Goal: Task Accomplishment & Management: Use online tool/utility

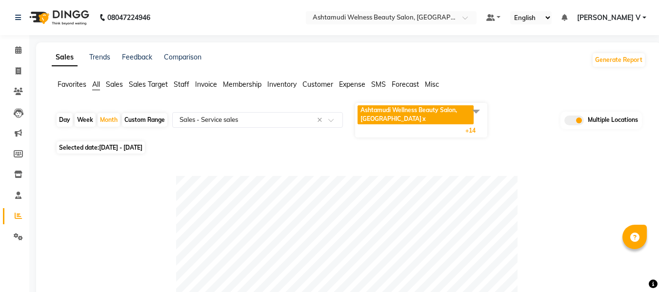
select select "full_report"
select select "csv"
click at [20, 50] on icon at bounding box center [18, 49] width 6 height 7
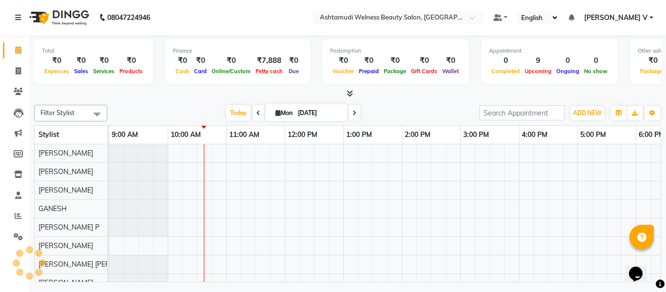
scroll to position [13, 0]
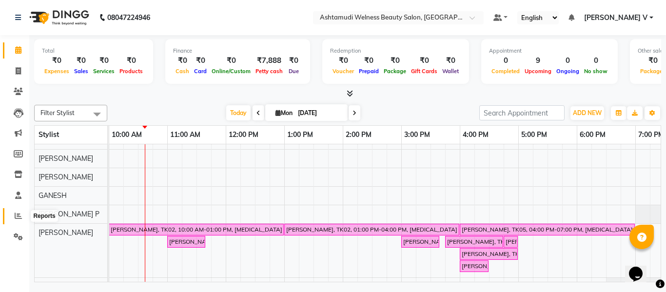
click at [21, 215] on icon at bounding box center [18, 215] width 7 height 7
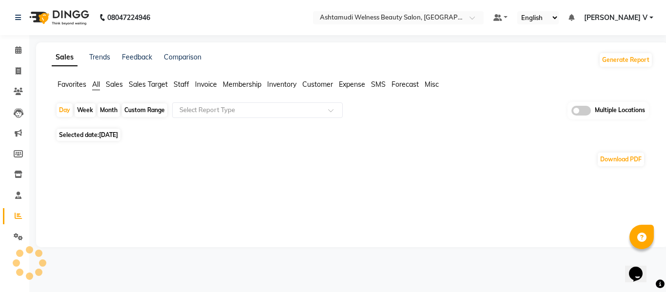
click at [593, 111] on div "Multiple Locations" at bounding box center [608, 111] width 81 height 18
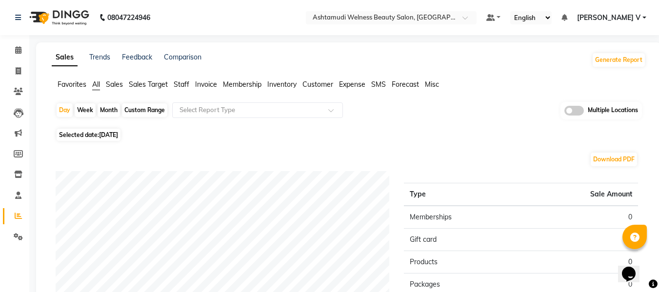
click at [580, 111] on span at bounding box center [575, 111] width 20 height 10
click at [565, 112] on input "checkbox" at bounding box center [565, 112] width 0 height 0
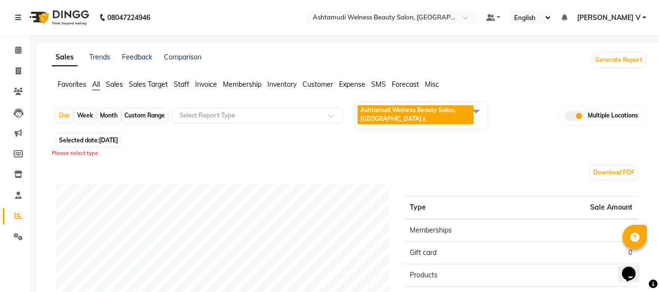
click at [366, 105] on span "Ashtamudi Welness Beauty Salon, [GEOGRAPHIC_DATA] x" at bounding box center [421, 116] width 132 height 26
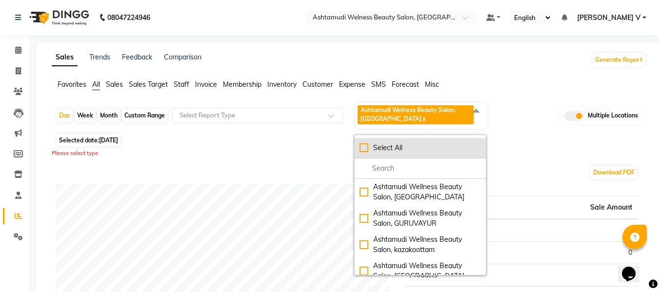
click at [386, 154] on li "Select All" at bounding box center [420, 148] width 131 height 20
checkbox input "true"
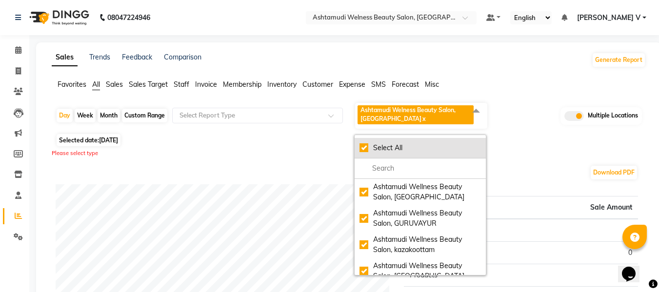
checkbox input "true"
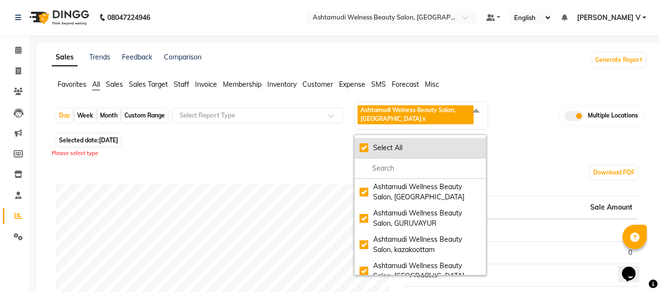
checkbox input "true"
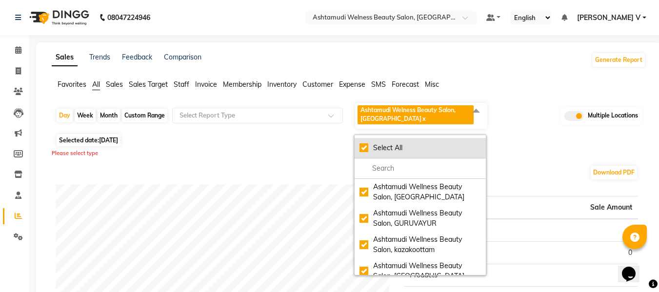
checkbox input "true"
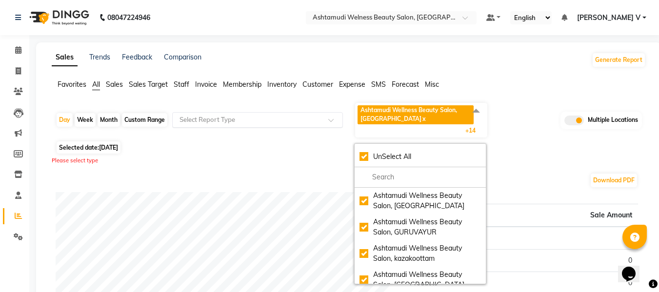
click at [258, 117] on input "text" at bounding box center [248, 120] width 141 height 10
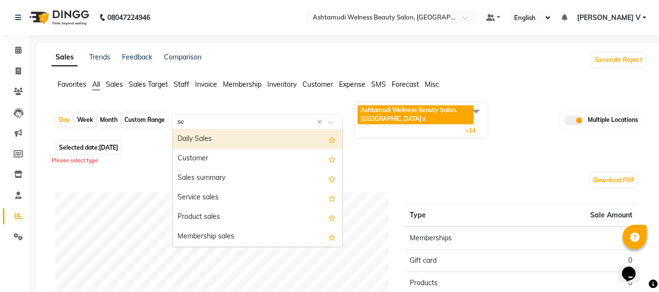
type input "ser"
click at [236, 136] on div "Service sales" at bounding box center [258, 140] width 170 height 20
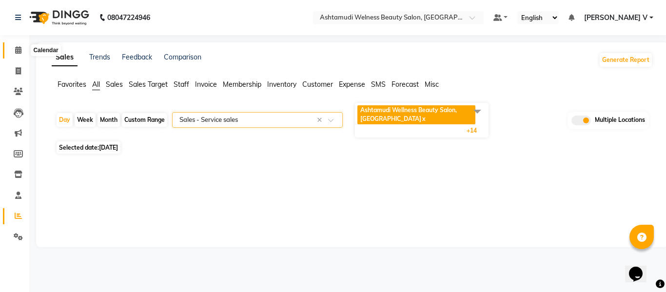
click at [17, 46] on icon at bounding box center [18, 49] width 6 height 7
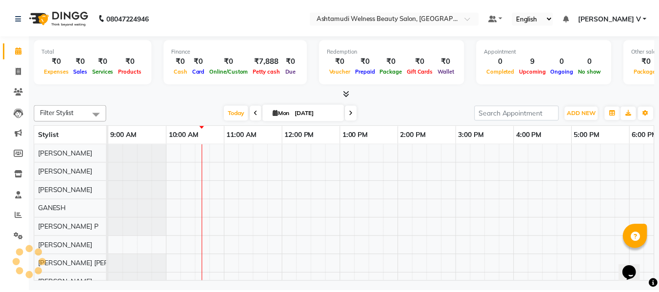
scroll to position [13, 0]
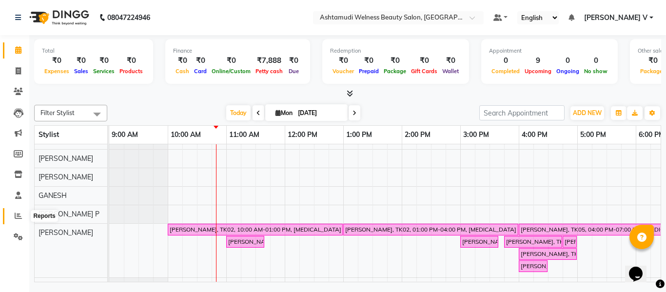
click at [19, 213] on icon at bounding box center [18, 215] width 7 height 7
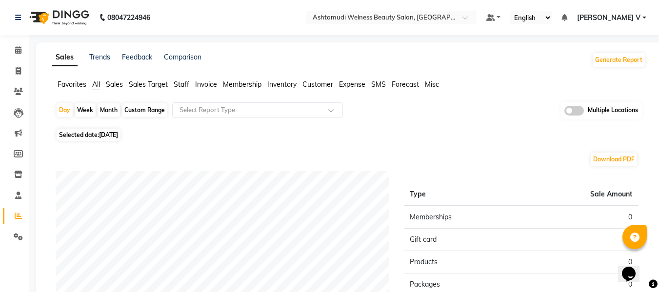
click at [107, 110] on div "Month" at bounding box center [109, 110] width 22 height 14
select select "9"
select select "2025"
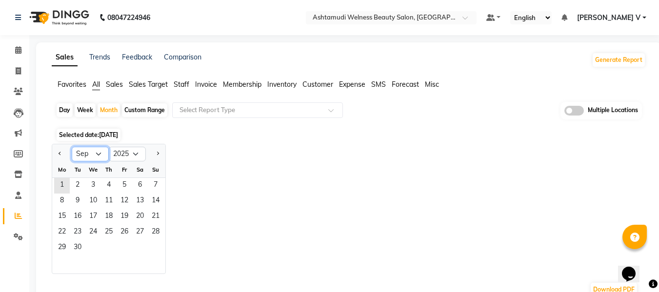
click at [87, 158] on select "Jan Feb Mar Apr May Jun [DATE] Aug Sep Oct Nov Dec" at bounding box center [90, 154] width 37 height 15
select select "8"
click at [72, 147] on select "Jan Feb Mar Apr May Jun [DATE] Aug Sep Oct Nov Dec" at bounding box center [90, 154] width 37 height 15
click at [127, 182] on span "1" at bounding box center [125, 186] width 16 height 16
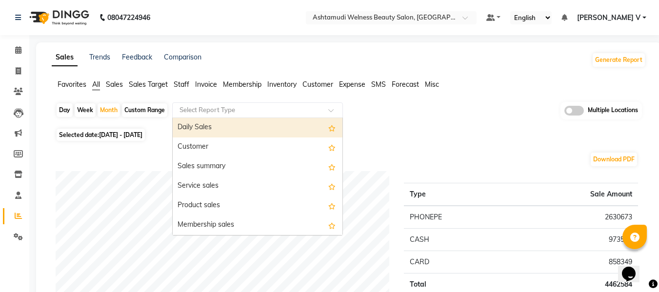
click at [217, 111] on input "text" at bounding box center [248, 110] width 141 height 10
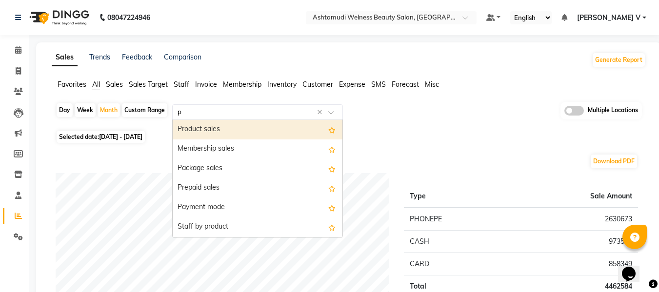
type input "pr"
click at [213, 126] on div "Product sales" at bounding box center [258, 130] width 170 height 20
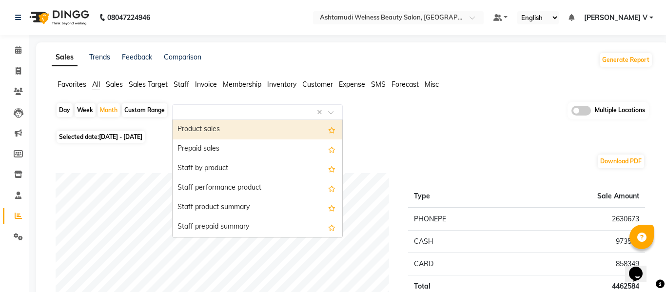
select select "full_report"
select select "csv"
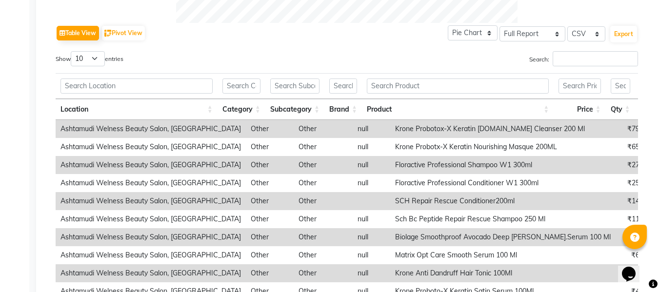
scroll to position [488, 0]
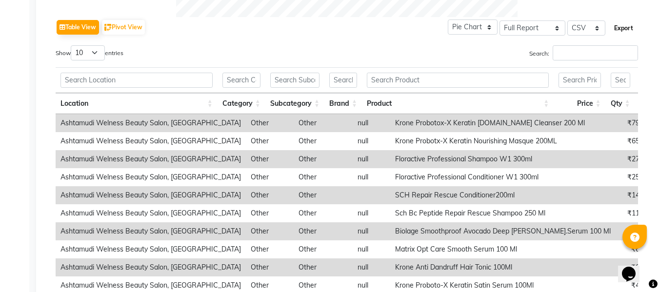
click at [621, 29] on button "Export" at bounding box center [623, 28] width 27 height 17
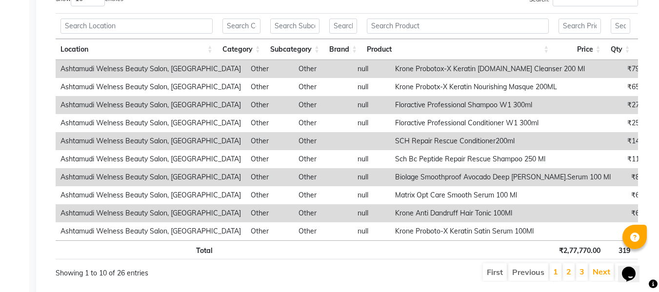
scroll to position [579, 0]
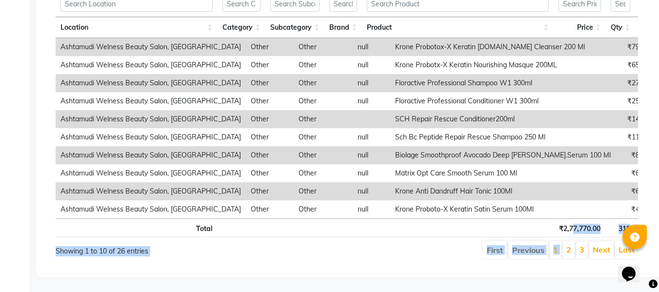
drag, startPoint x: 573, startPoint y: 222, endPoint x: 533, endPoint y: 226, distance: 40.2
click at [568, 242] on div "Show 10 25 50 100 entries Search: Location Category Subcategory Brand Product P…" at bounding box center [347, 114] width 583 height 291
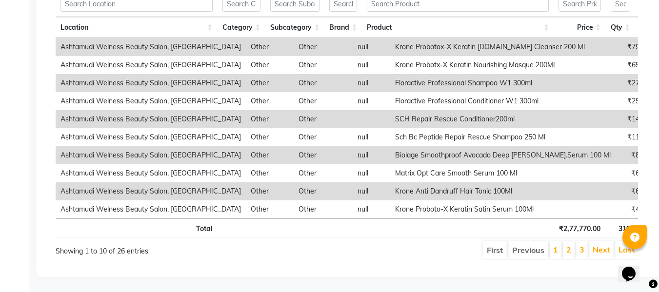
click at [511, 219] on th at bounding box center [458, 228] width 192 height 19
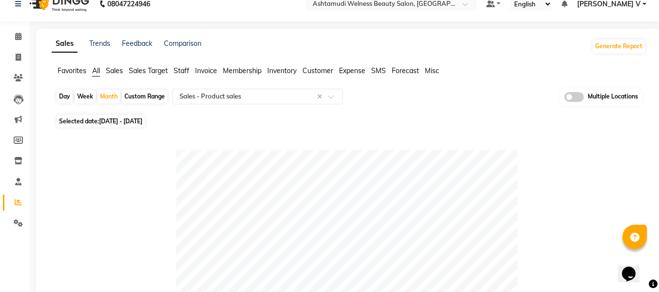
scroll to position [0, 0]
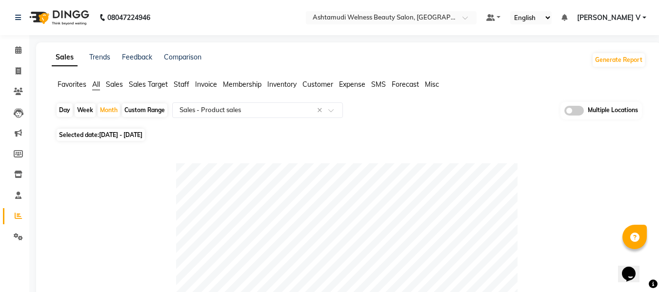
click at [581, 114] on span at bounding box center [575, 111] width 20 height 10
click at [565, 112] on input "checkbox" at bounding box center [565, 112] width 0 height 0
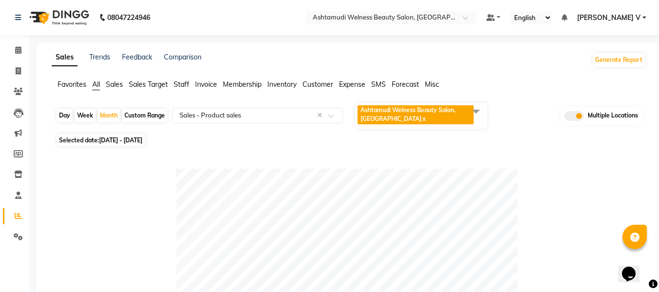
click at [445, 110] on span "Ashtamudi Welness Beauty Salon, [GEOGRAPHIC_DATA]" at bounding box center [408, 114] width 95 height 16
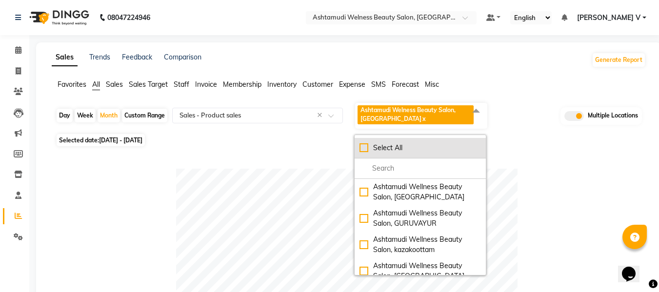
click at [437, 147] on div "Select All" at bounding box center [420, 148] width 121 height 10
checkbox input "true"
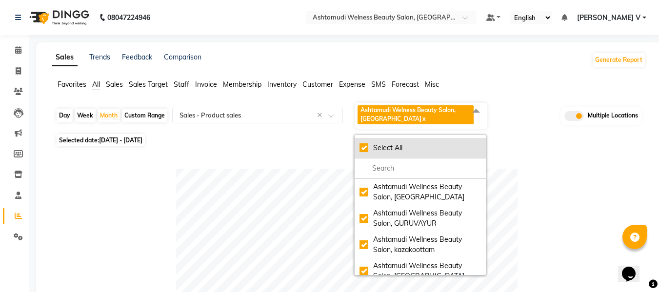
checkbox input "true"
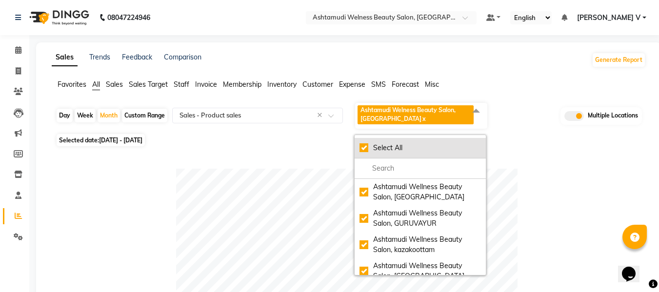
checkbox input "true"
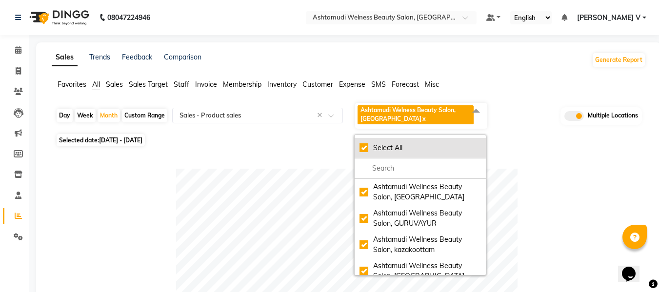
checkbox input "true"
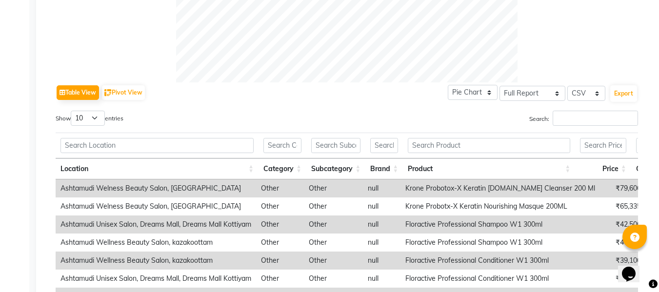
scroll to position [439, 0]
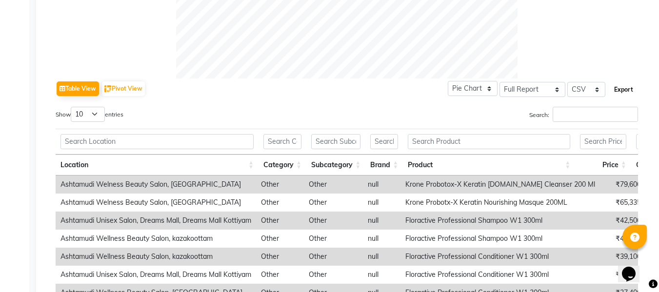
click at [624, 92] on button "Export" at bounding box center [623, 89] width 27 height 17
click at [319, 107] on div "Show 10 25 50 100 entries" at bounding box center [198, 116] width 284 height 19
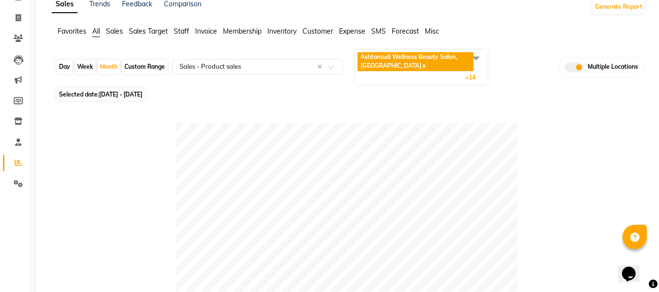
scroll to position [0, 0]
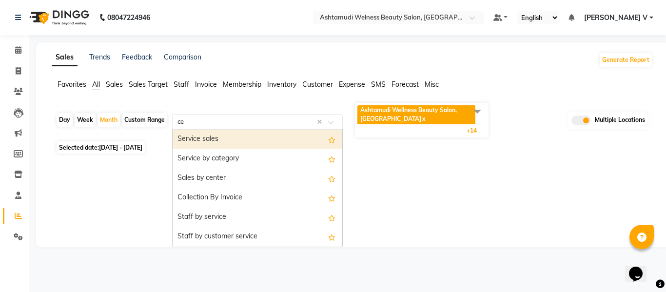
type input "cen"
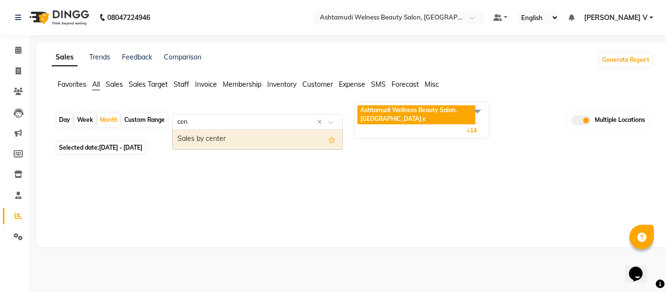
click at [214, 141] on div "Sales by center" at bounding box center [258, 140] width 170 height 20
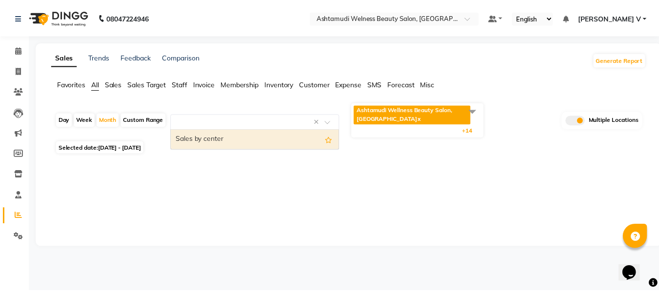
select select "full_report"
select select "csv"
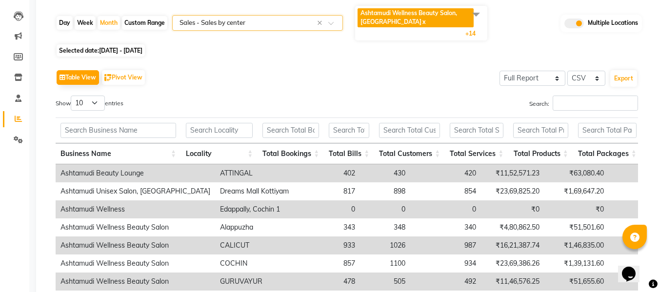
scroll to position [92, 0]
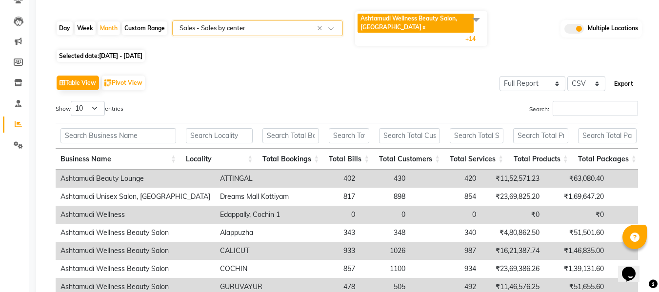
click at [618, 78] on button "Export" at bounding box center [623, 84] width 27 height 17
